Goal: Check status: Check status

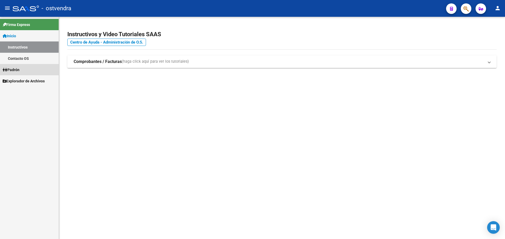
click at [23, 68] on link "Padrón" at bounding box center [29, 69] width 59 height 11
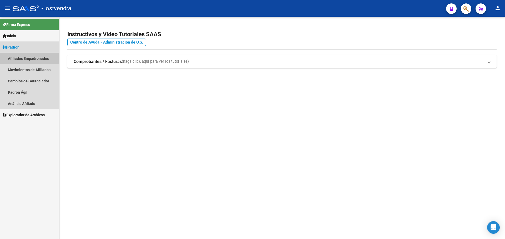
click at [28, 58] on link "Afiliados Empadronados" at bounding box center [29, 58] width 59 height 11
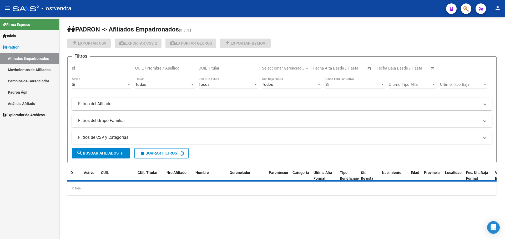
click at [180, 68] on input "CUIL / Nombre / Apellido" at bounding box center [164, 68] width 59 height 5
paste input "27334451548"
type input "27334451548"
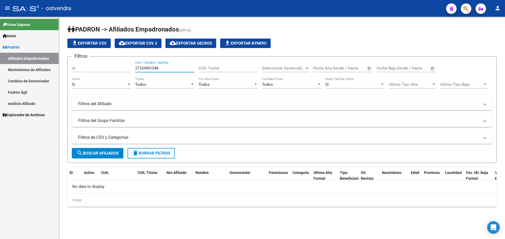
click at [160, 68] on input "27334451548" at bounding box center [164, 68] width 59 height 5
click at [156, 68] on input "27334451548" at bounding box center [164, 68] width 59 height 5
click at [156, 69] on input "27334451548" at bounding box center [164, 68] width 59 height 5
click at [218, 69] on input "CUIL Titular" at bounding box center [227, 68] width 59 height 5
paste input "27334451548"
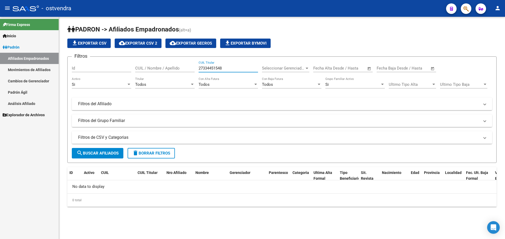
type input "27334451548"
click at [220, 69] on input "27334451548" at bounding box center [227, 68] width 59 height 5
click at [172, 69] on input "CUIL / Nombre / Apellido" at bounding box center [164, 68] width 59 height 5
paste input "27334451548"
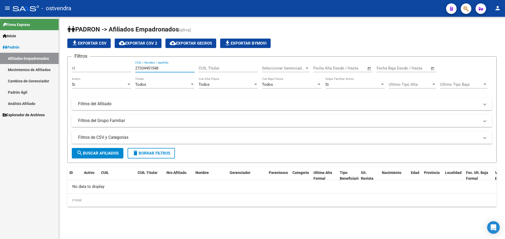
type input "27334451548"
click at [27, 73] on link "Movimientos de Afiliados" at bounding box center [29, 69] width 59 height 11
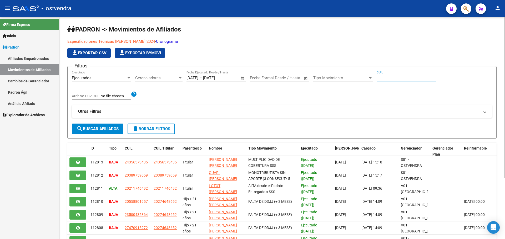
click at [408, 77] on input "CUIL" at bounding box center [405, 78] width 59 height 5
paste input "27334451548"
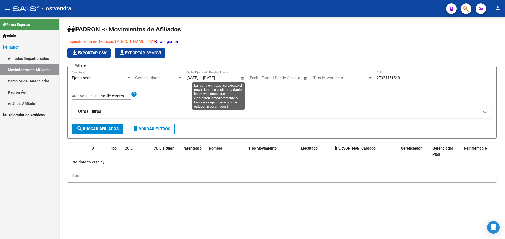
type input "27334451548"
click at [245, 76] on span "Open calendar" at bounding box center [242, 78] width 13 height 13
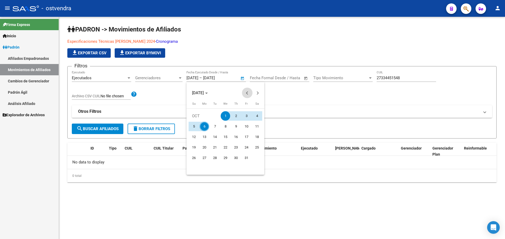
click at [246, 94] on button "Previous month" at bounding box center [247, 93] width 11 height 11
click at [202, 127] on span "2" at bounding box center [203, 126] width 9 height 9
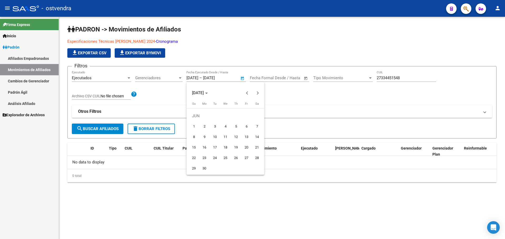
type input "[DATE]"
click at [404, 78] on div at bounding box center [252, 119] width 505 height 239
click at [403, 78] on input "27334451548" at bounding box center [405, 78] width 59 height 5
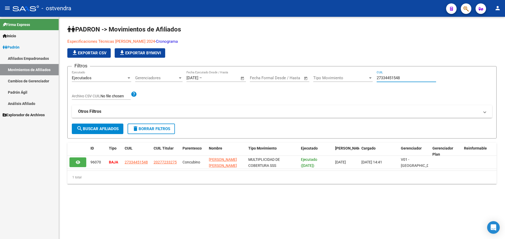
drag, startPoint x: 347, startPoint y: 104, endPoint x: 331, endPoint y: 105, distance: 16.1
click at [347, 104] on div "Filtros Ejecutados Ejecutado Gerenciadores Gerenciadores [DATE] [DATE] – Fecha …" at bounding box center [282, 97] width 420 height 53
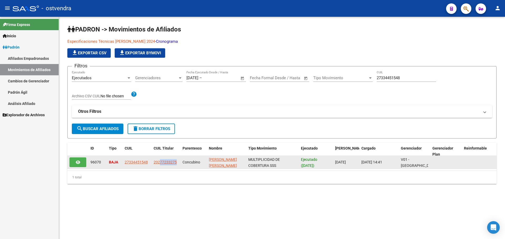
click at [159, 166] on datatable-body-cell "20277233275" at bounding box center [165, 162] width 29 height 13
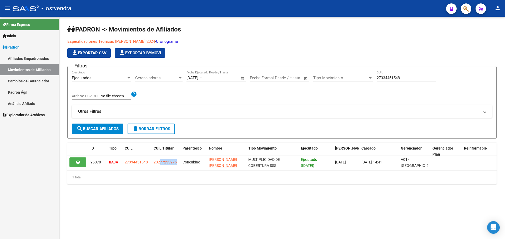
drag, startPoint x: 349, startPoint y: 48, endPoint x: 343, endPoint y: 131, distance: 83.8
click at [367, 177] on div "[PERSON_NAME] -> Movimientos de Afiliados Especificaciones Técnicas [PERSON_NAM…" at bounding box center [281, 104] width 429 height 159
click at [332, 113] on mat-panel-title "Otros Filtros" at bounding box center [278, 112] width 401 height 6
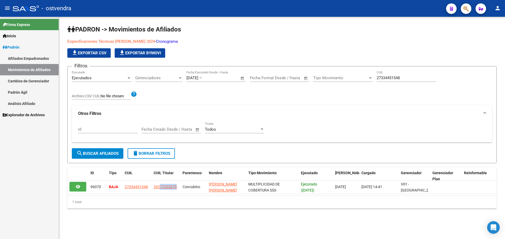
drag, startPoint x: 333, startPoint y: 105, endPoint x: 323, endPoint y: 119, distance: 17.5
click at [332, 105] on div "Filtros Ejecutados Ejecutado Gerenciadores Gerenciadores [DATE] [DATE] – Fecha …" at bounding box center [282, 110] width 420 height 78
click at [323, 119] on mat-expansion-panel-header "Otros Filtros" at bounding box center [282, 113] width 420 height 17
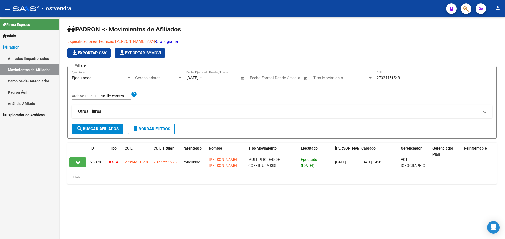
click at [378, 41] on div "Especificaciones Técnicas [PERSON_NAME] 2024 - Cronograma file_download Exporta…" at bounding box center [281, 48] width 429 height 19
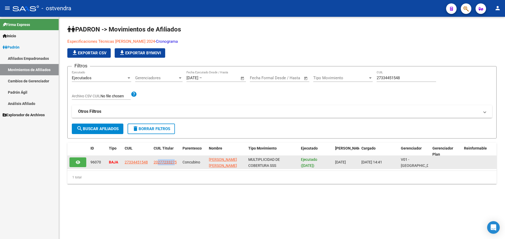
drag, startPoint x: 160, startPoint y: 165, endPoint x: 173, endPoint y: 165, distance: 13.4
click at [173, 165] on app-link-go-to "20277233275" at bounding box center [164, 163] width 23 height 6
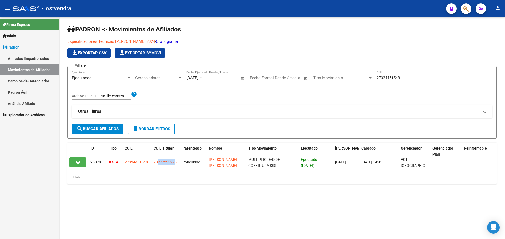
copy span "27723327"
click at [158, 170] on datatable-selection "96070 BAJA 27334451548 20277233275 Concubino [PERSON_NAME] [PERSON_NAME] MULTIP…" at bounding box center [281, 168] width 429 height 5
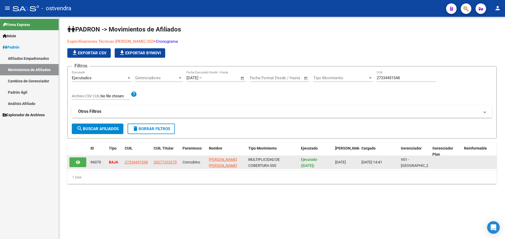
click at [161, 167] on datatable-body-cell "20277233275" at bounding box center [165, 162] width 29 height 13
click at [165, 162] on span "20277233275" at bounding box center [164, 162] width 23 height 4
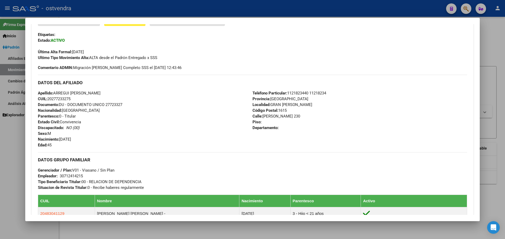
scroll to position [131, 0]
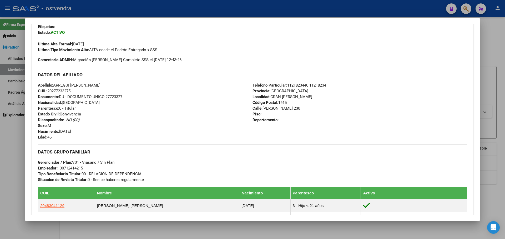
drag, startPoint x: 262, startPoint y: 109, endPoint x: 321, endPoint y: 110, distance: 58.6
click at [320, 110] on div "Teléfono Particular: 1121823440 11218234 Provincia: [GEOGRAPHIC_DATA] Localidad…" at bounding box center [359, 112] width 214 height 58
copy span "[PERSON_NAME] 230"
